Goal: Task Accomplishment & Management: Manage account settings

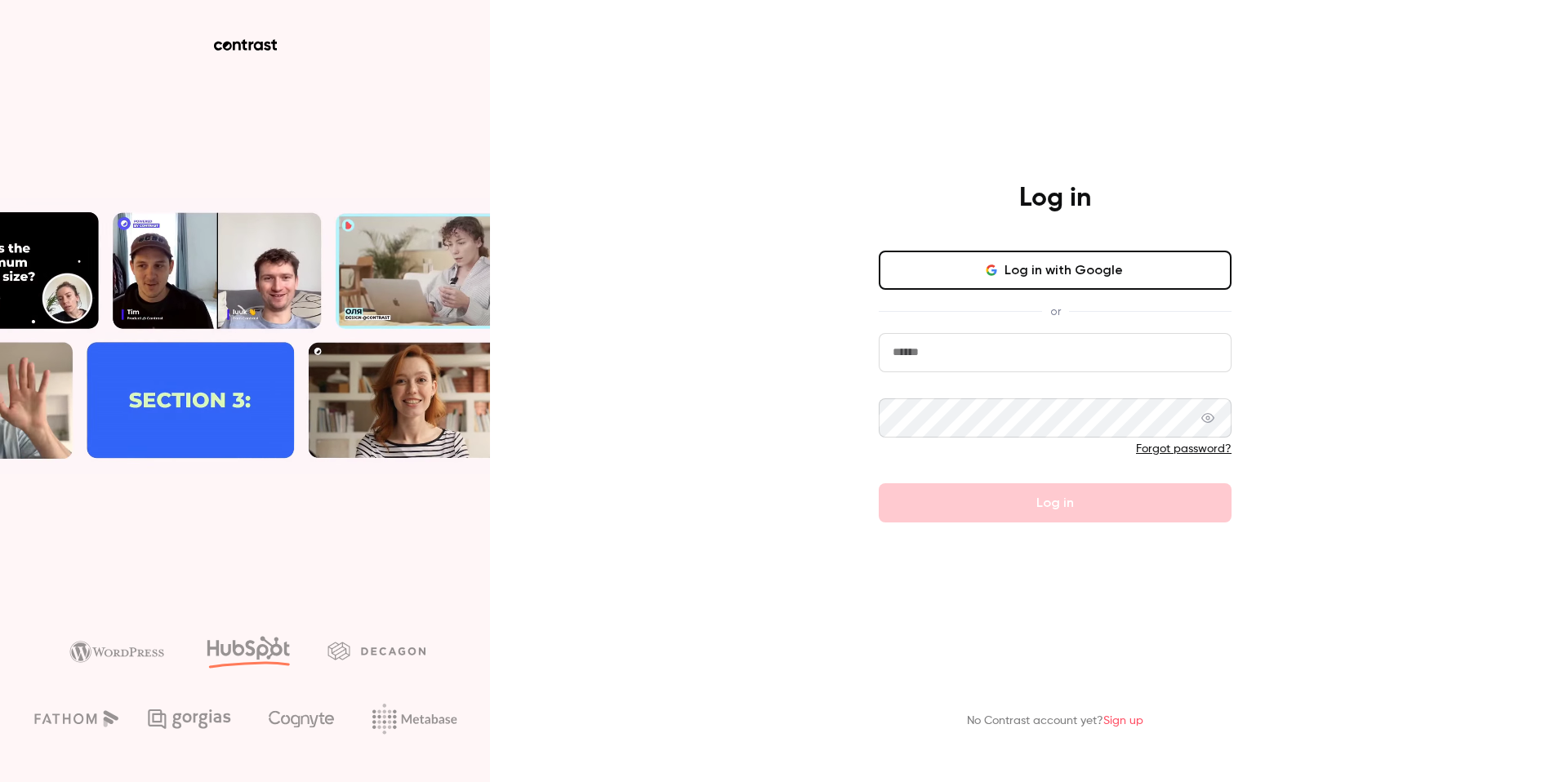
click at [1090, 275] on button "Log in with Google" at bounding box center [1056, 270] width 353 height 39
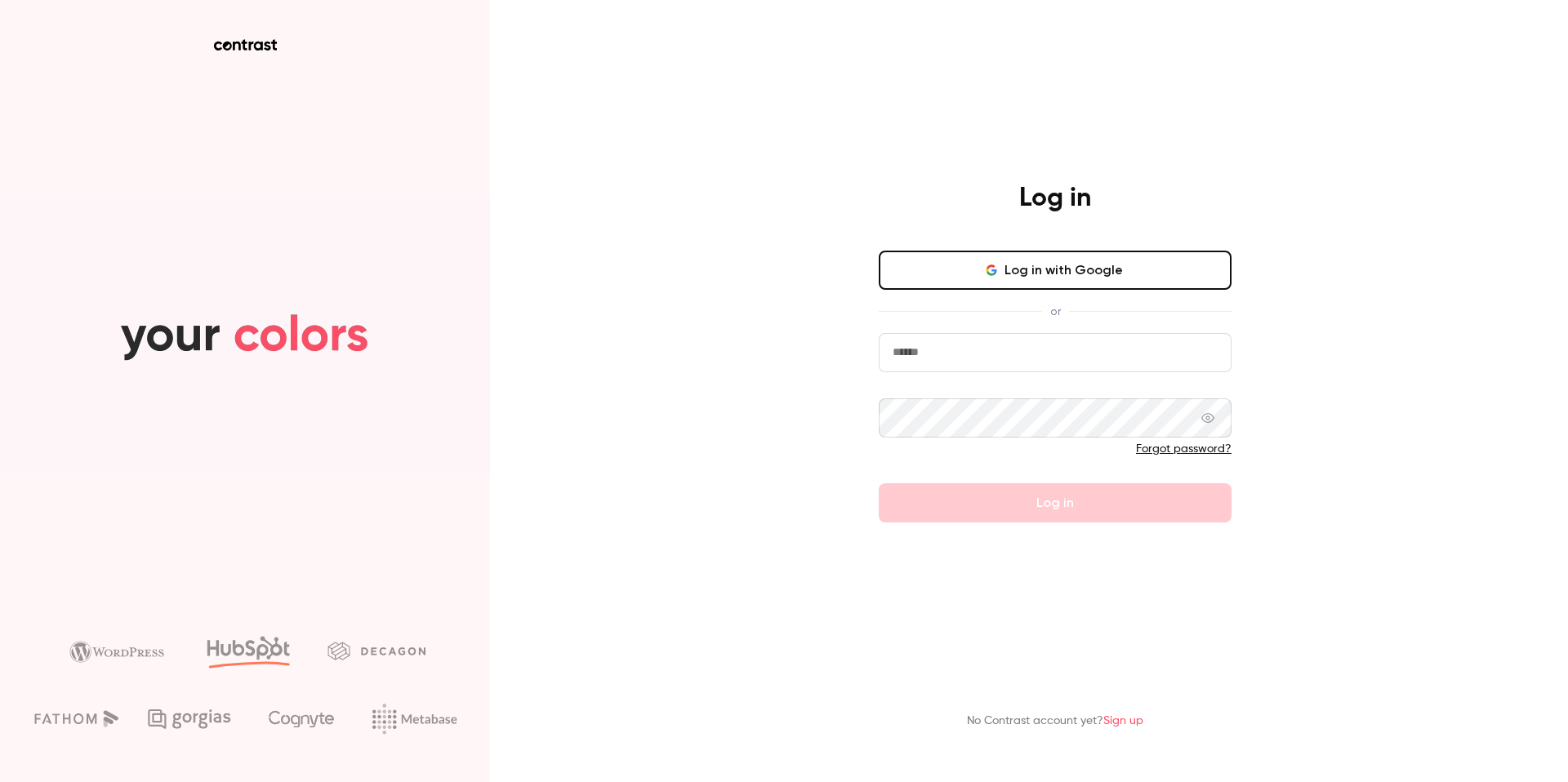
click at [961, 273] on button "Log in with Google" at bounding box center [1056, 270] width 353 height 39
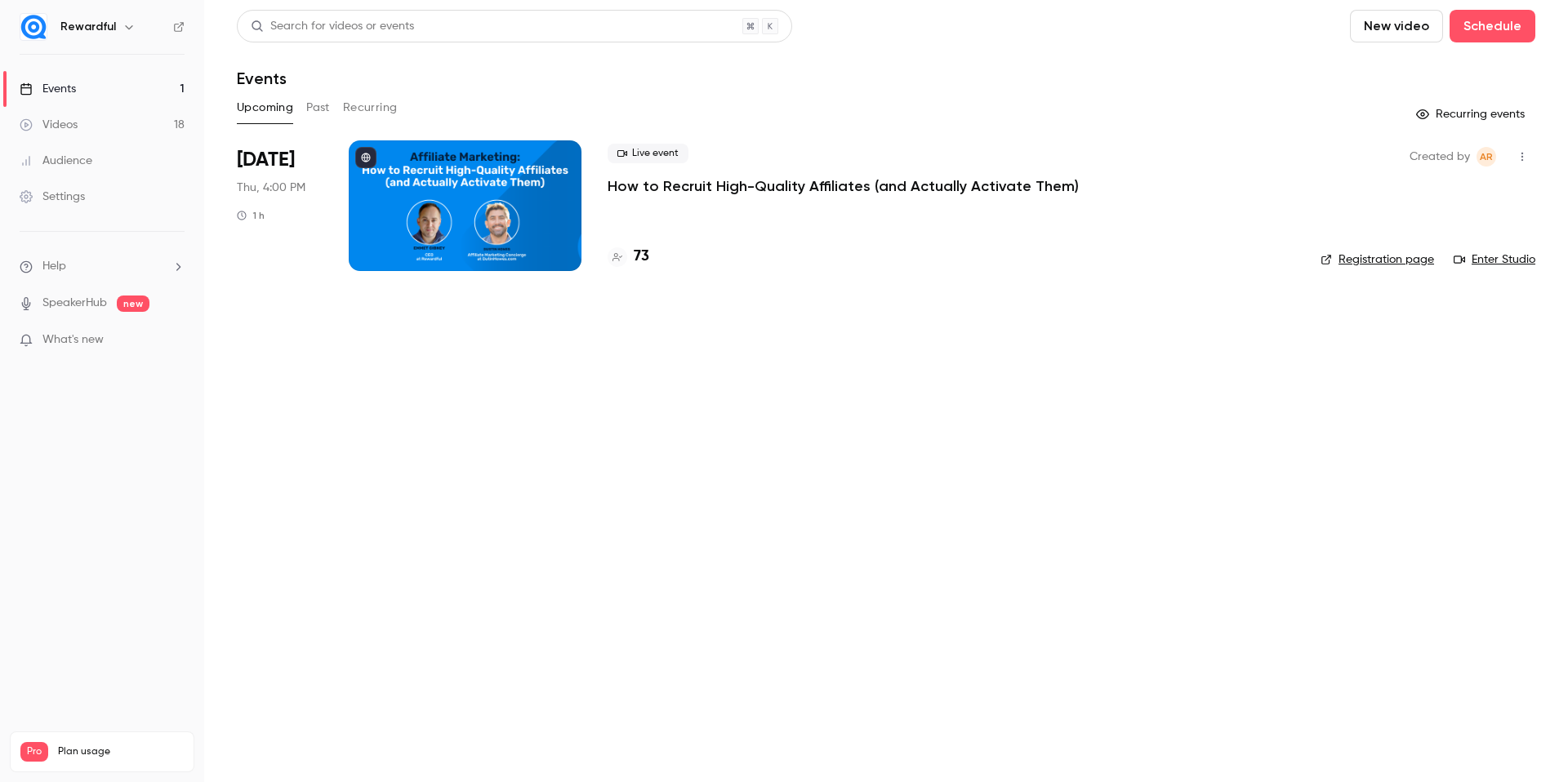
drag, startPoint x: 941, startPoint y: 232, endPoint x: 924, endPoint y: 181, distance: 53.8
click at [941, 232] on div "Live event How to Recruit High-Quality Affiliates (and Actually Activate Them) …" at bounding box center [950, 206] width 687 height 131
click at [921, 180] on p "How to Recruit High-Quality Affiliates (and Actually Activate Them)" at bounding box center [843, 186] width 471 height 19
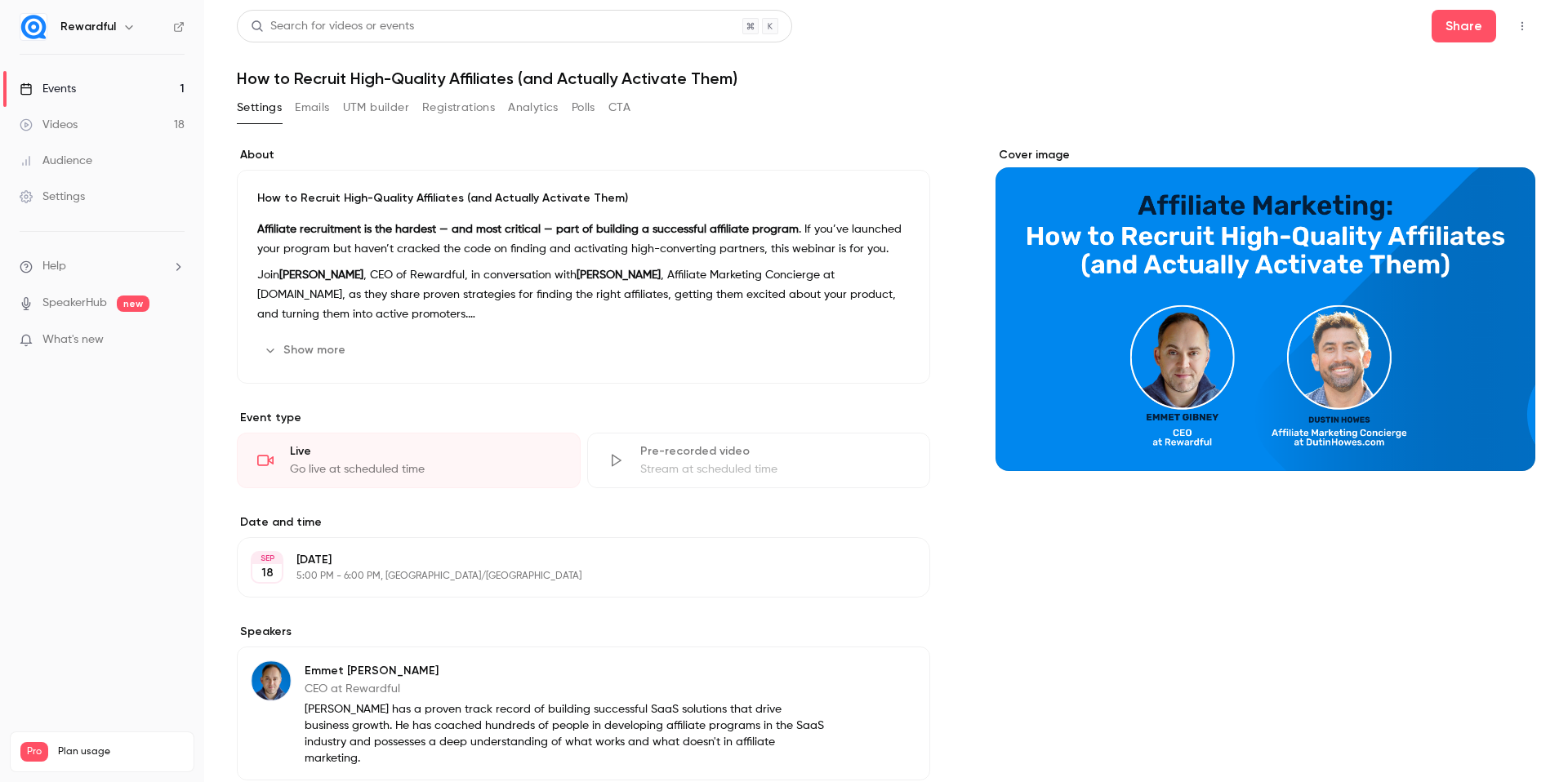
click at [477, 112] on button "Registrations" at bounding box center [458, 108] width 72 height 27
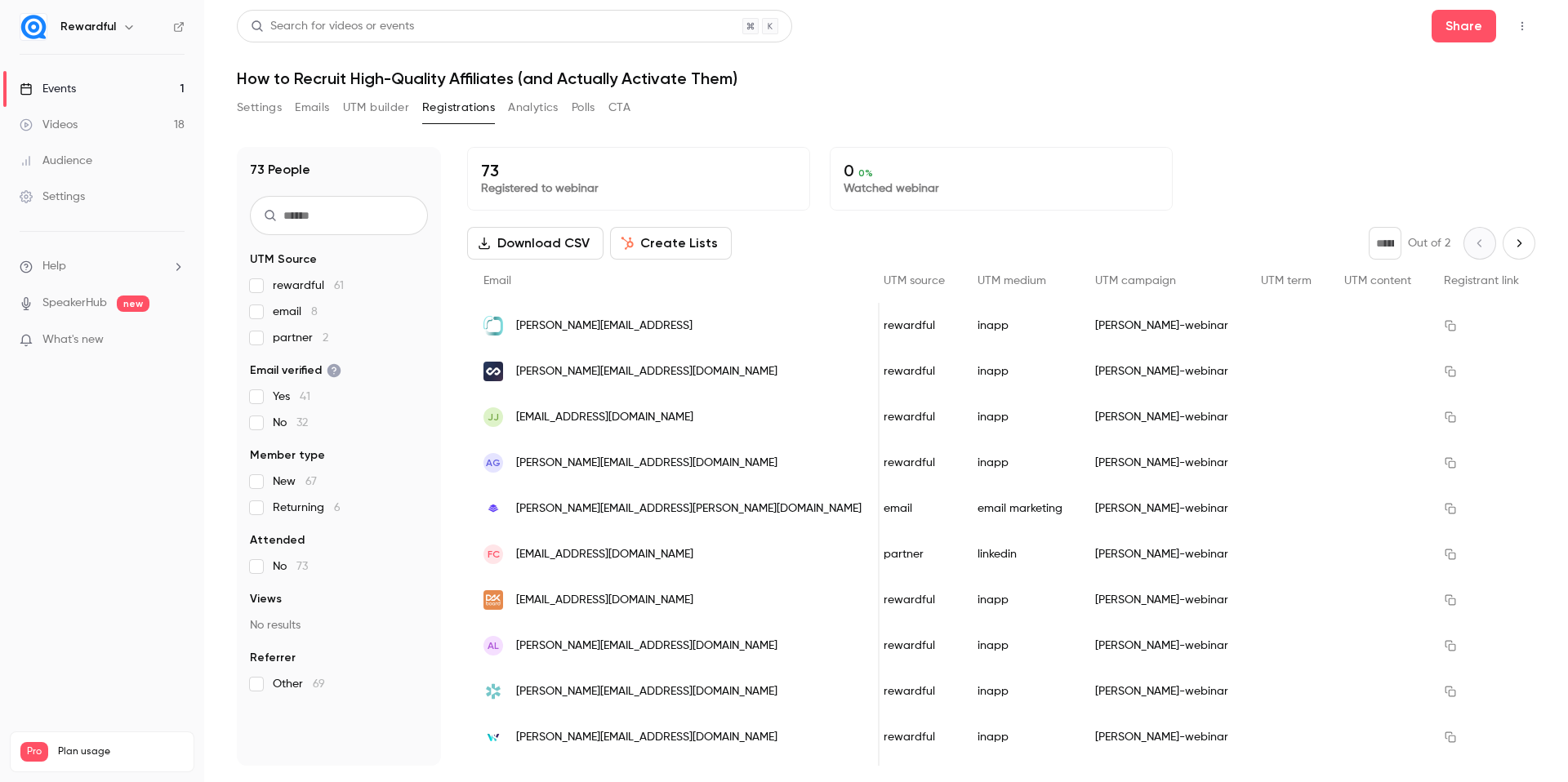
scroll to position [0, 1369]
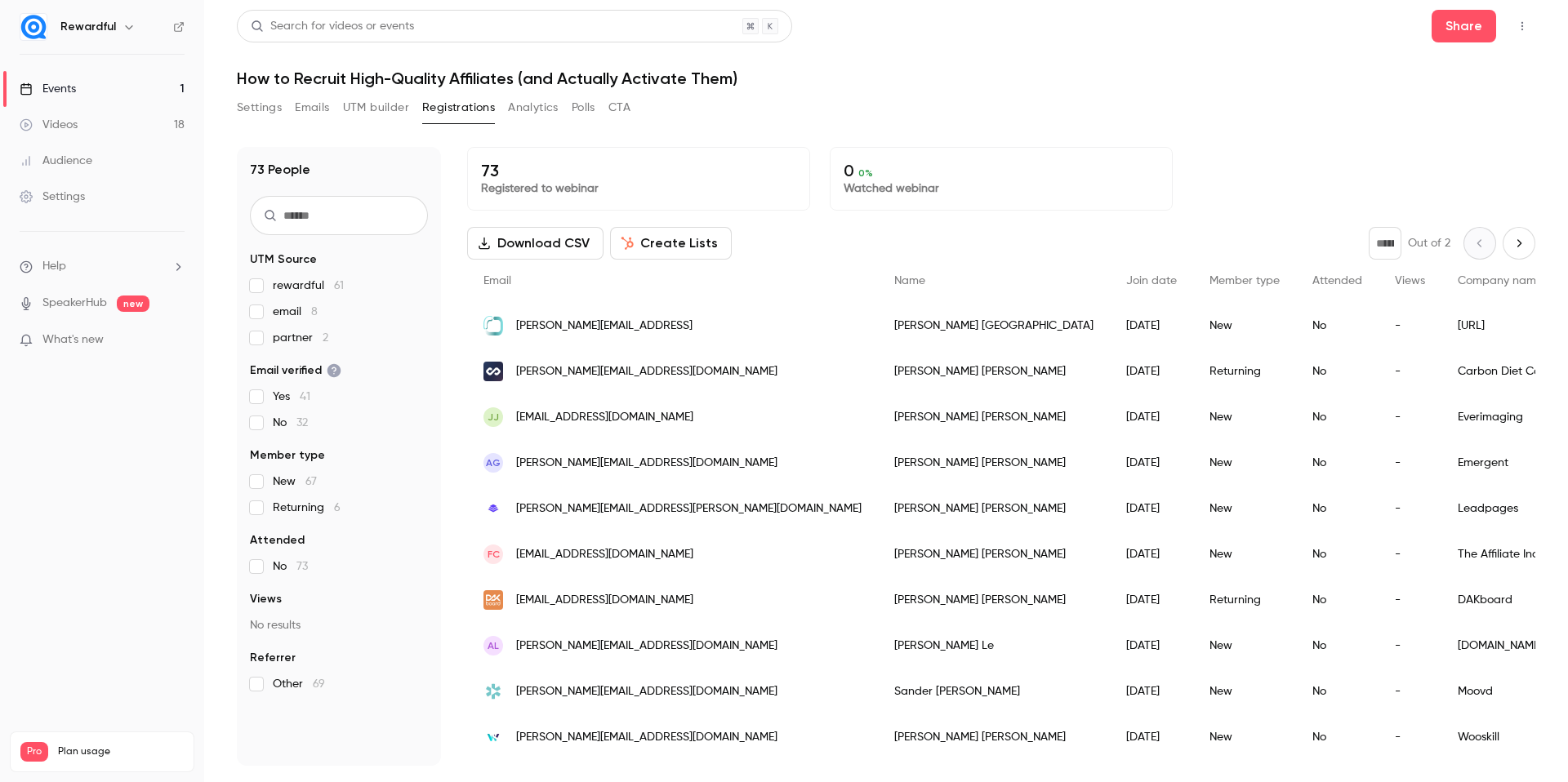
click at [100, 27] on h6 "Rewardful" at bounding box center [88, 27] width 56 height 16
click at [123, 30] on icon "button" at bounding box center [129, 27] width 13 height 13
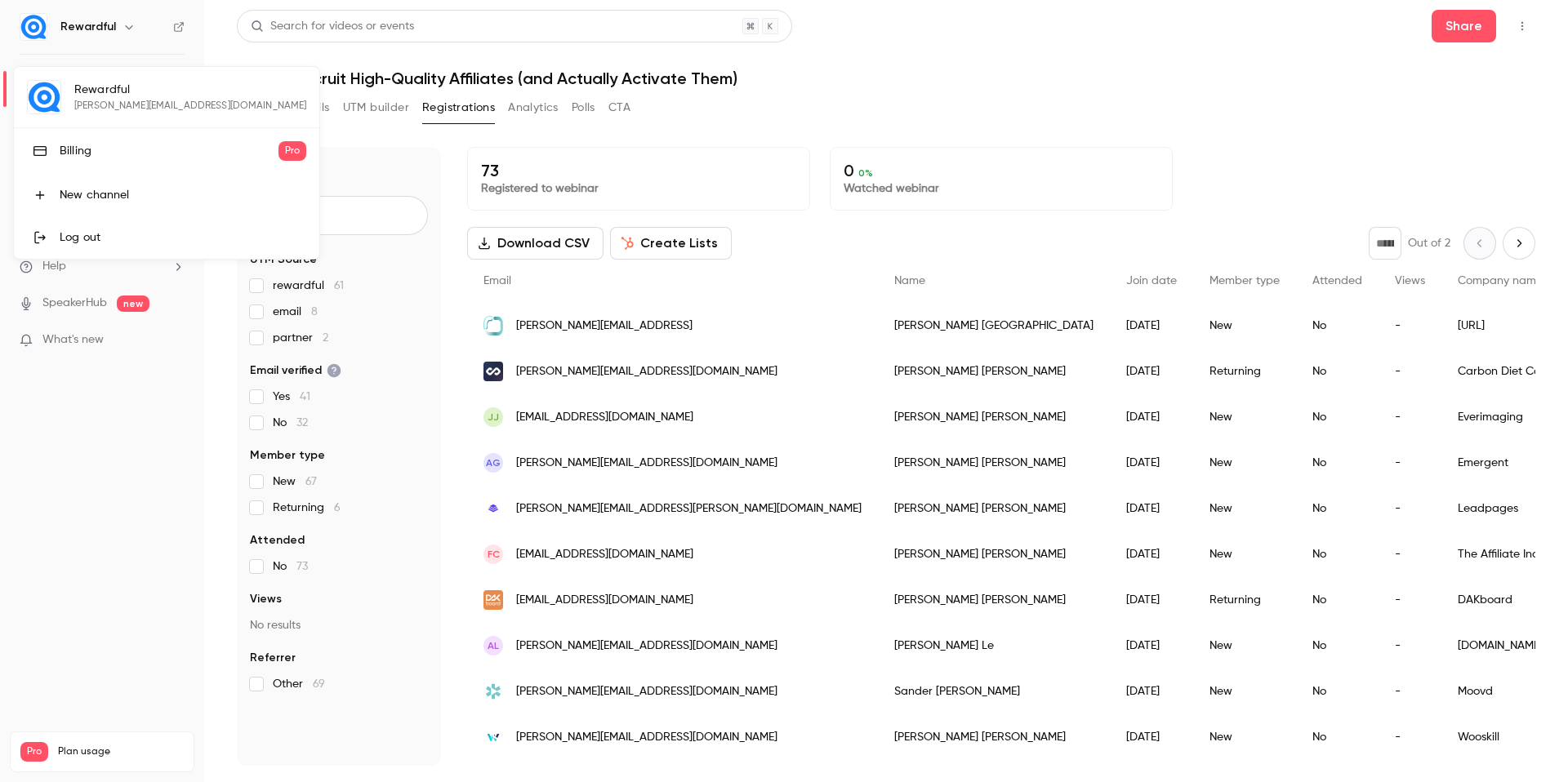
click at [102, 139] on link "Billing Pro" at bounding box center [166, 151] width 306 height 46
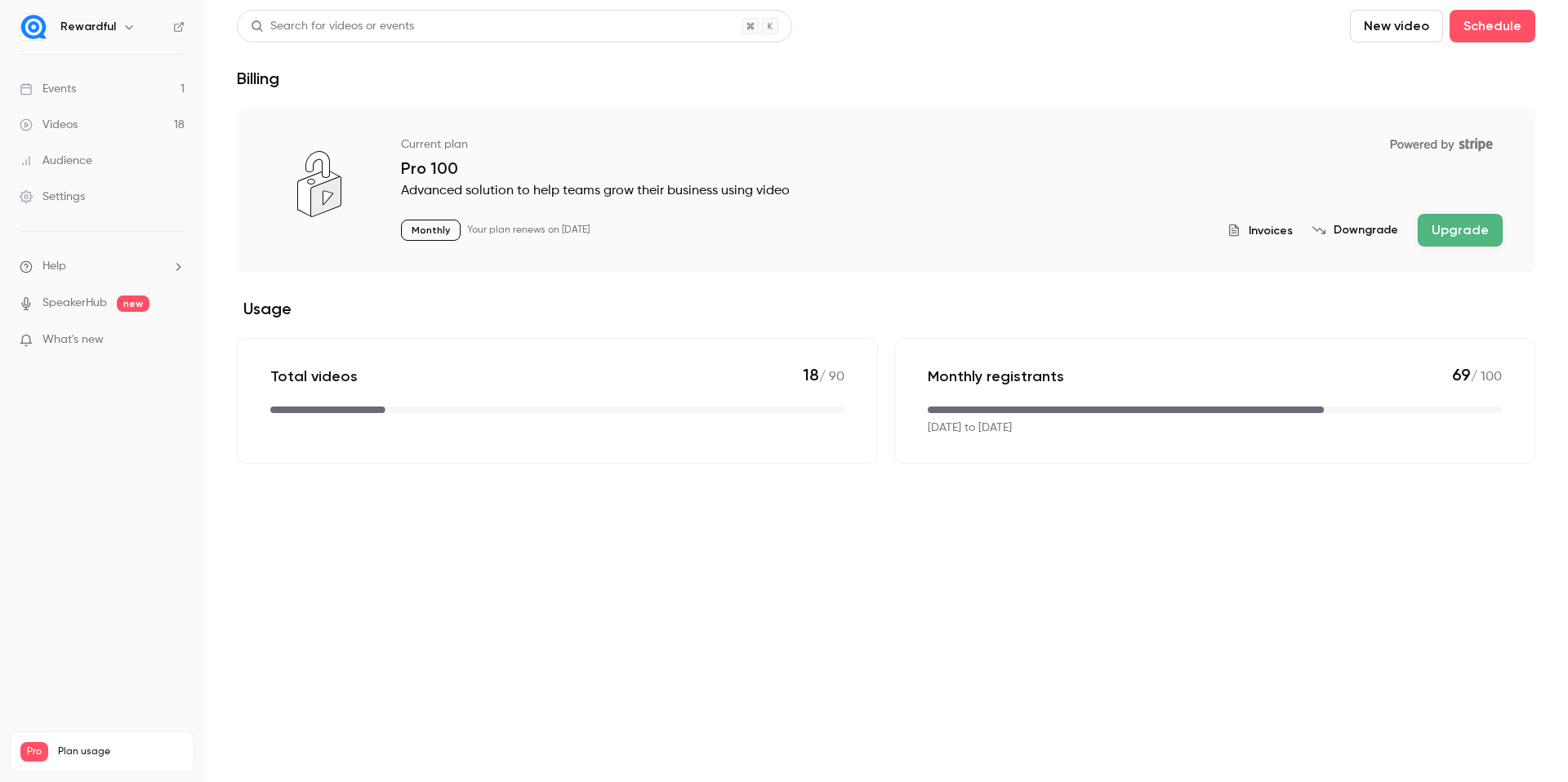
click at [1291, 232] on span "Invoices" at bounding box center [1271, 230] width 44 height 17
